Goal: Task Accomplishment & Management: Use online tool/utility

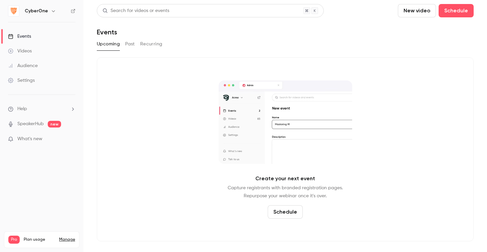
click at [47, 11] on div "CyberOne" at bounding box center [45, 11] width 41 height 8
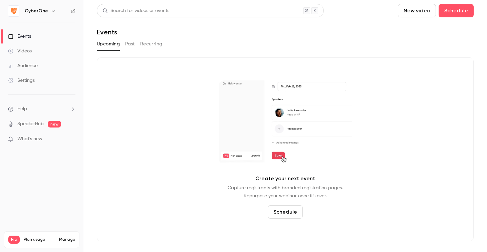
click at [52, 10] on icon "button" at bounding box center [53, 10] width 5 height 5
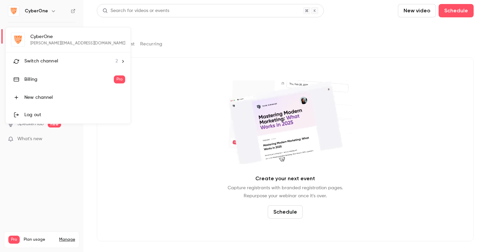
click at [72, 61] on div "Switch channel 2" at bounding box center [70, 61] width 93 height 7
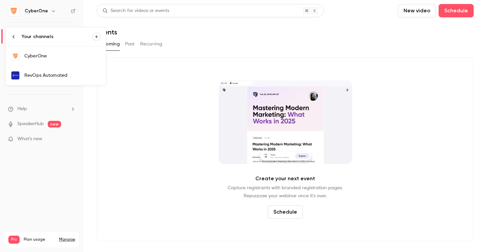
click at [71, 79] on link "RevOps Automated" at bounding box center [56, 75] width 100 height 19
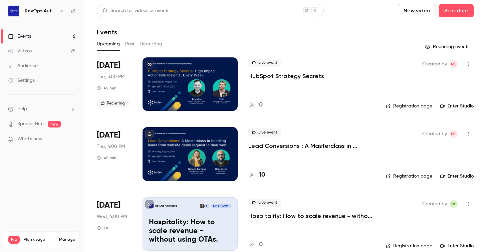
click at [258, 144] on p "Lead Conversions : A Masterclass in handling leads from website demo request to…" at bounding box center [311, 146] width 127 height 8
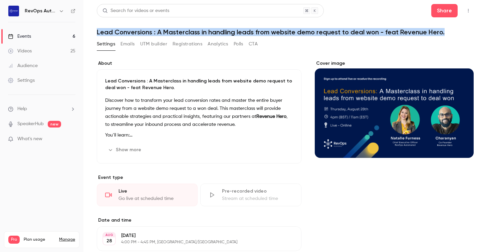
drag, startPoint x: 97, startPoint y: 31, endPoint x: 446, endPoint y: 35, distance: 349.7
click at [446, 35] on h1 "Lead Conversions : A Masterclass in handling leads from website demo request to…" at bounding box center [285, 32] width 377 height 8
copy h1 "Lead Conversions : A Masterclass in handling leads from website demo request to…"
click at [152, 45] on button "UTM builder" at bounding box center [153, 44] width 27 height 11
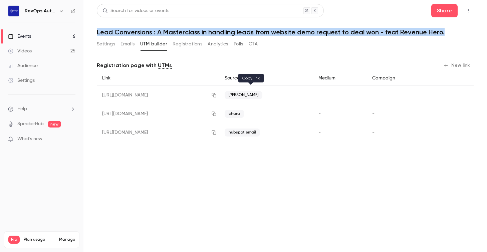
click at [216, 95] on icon "button" at bounding box center [214, 95] width 4 height 4
click at [193, 44] on button "Registrations" at bounding box center [188, 44] width 30 height 11
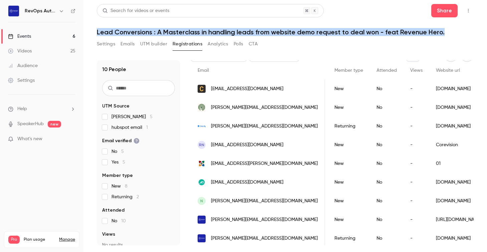
scroll to position [70, 0]
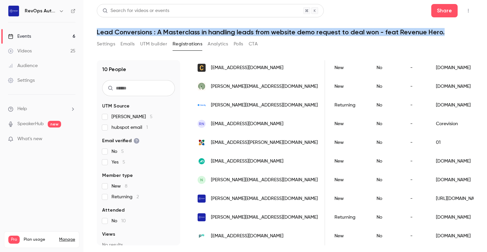
click at [252, 44] on button "CTA" at bounding box center [253, 44] width 9 height 11
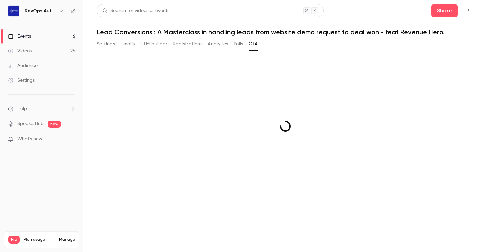
click at [159, 42] on main "Search for videos or events Share Lead Conversions : A Masterclass in handling …" at bounding box center [284, 126] width 403 height 252
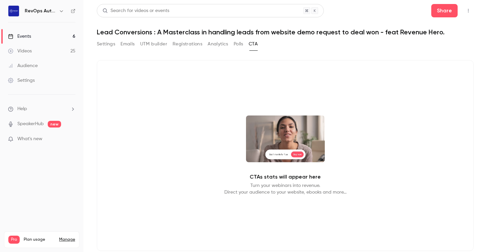
click at [159, 42] on button "UTM builder" at bounding box center [153, 44] width 27 height 11
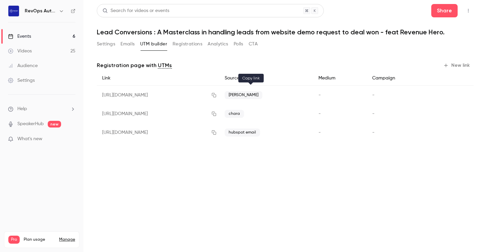
click at [217, 97] on icon "button" at bounding box center [213, 95] width 5 height 5
click at [192, 45] on button "Registrations" at bounding box center [188, 44] width 30 height 11
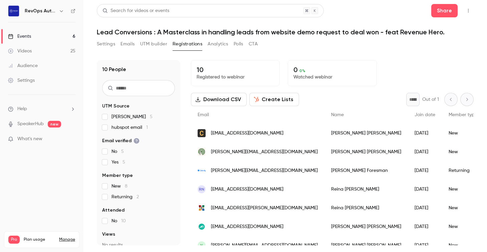
scroll to position [70, 0]
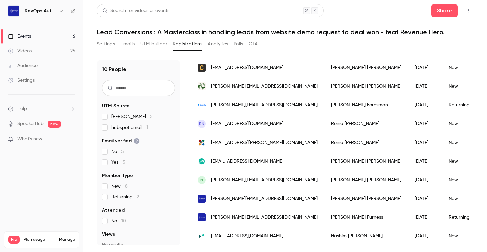
click at [410, 14] on div "Search for videos or events Share" at bounding box center [285, 10] width 377 height 13
click at [24, 35] on div "Events" at bounding box center [19, 36] width 23 height 7
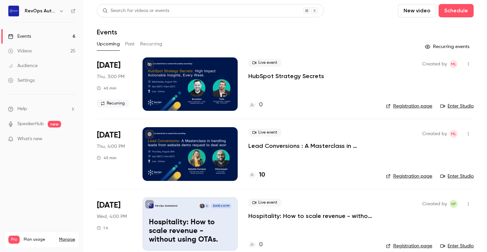
click at [459, 177] on link "Enter Studio" at bounding box center [456, 176] width 33 height 7
click at [203, 151] on div at bounding box center [189, 153] width 95 height 53
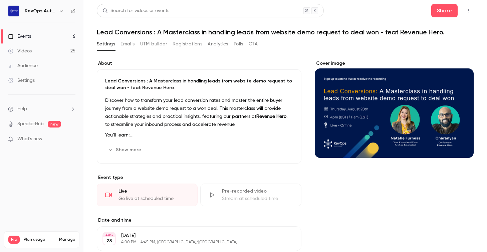
click at [152, 41] on button "UTM builder" at bounding box center [153, 44] width 27 height 11
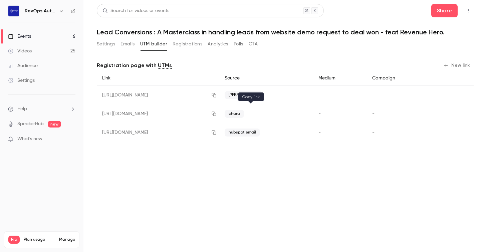
click at [219, 115] on button "button" at bounding box center [214, 113] width 11 height 11
